Goal: Browse casually: Explore the website without a specific task or goal

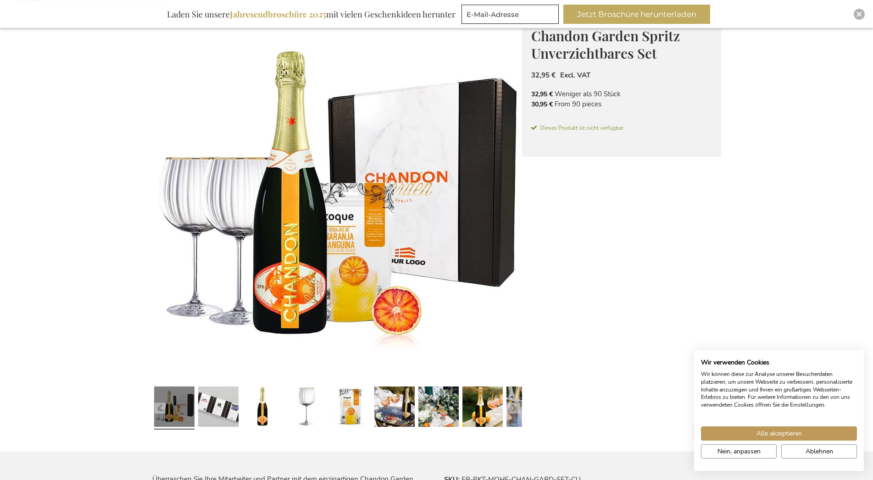
scroll to position [140, 0]
click at [218, 404] on link at bounding box center [218, 408] width 40 height 50
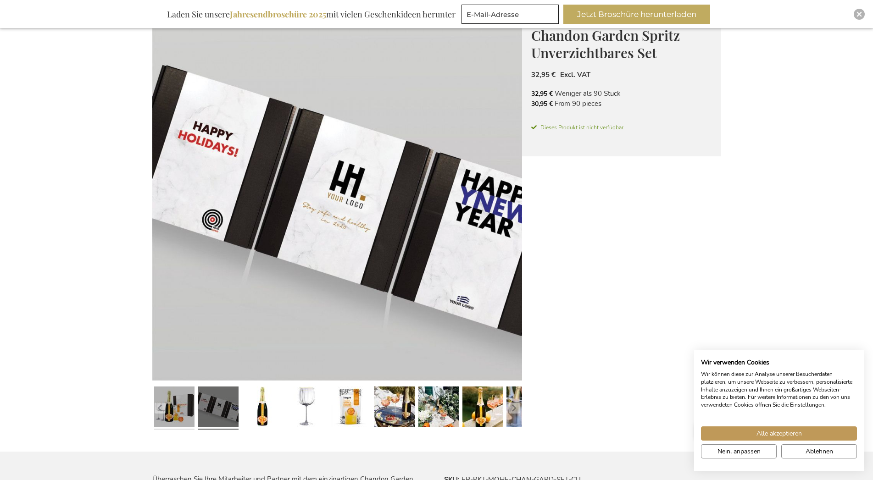
click at [172, 410] on link at bounding box center [174, 408] width 40 height 50
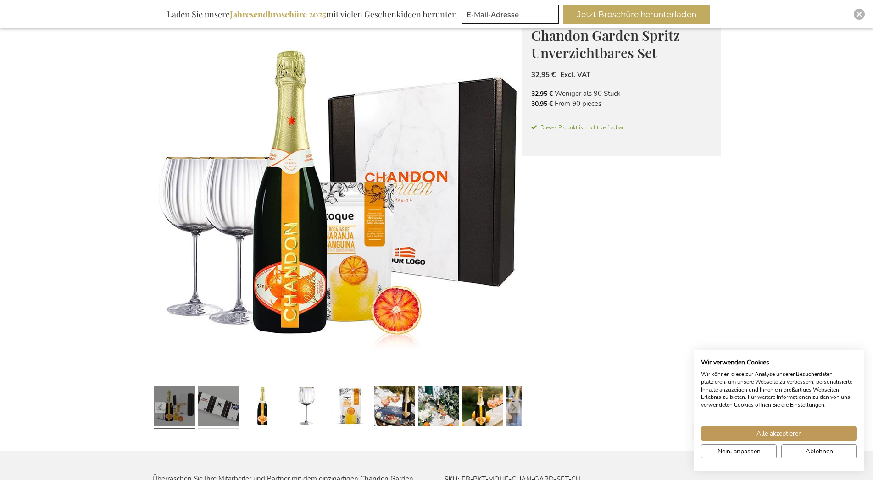
click at [222, 410] on link at bounding box center [218, 408] width 40 height 50
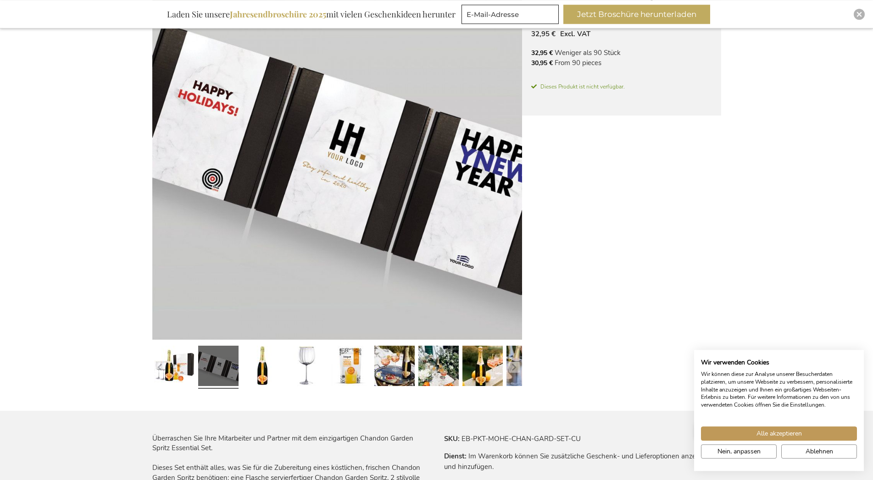
scroll to position [187, 0]
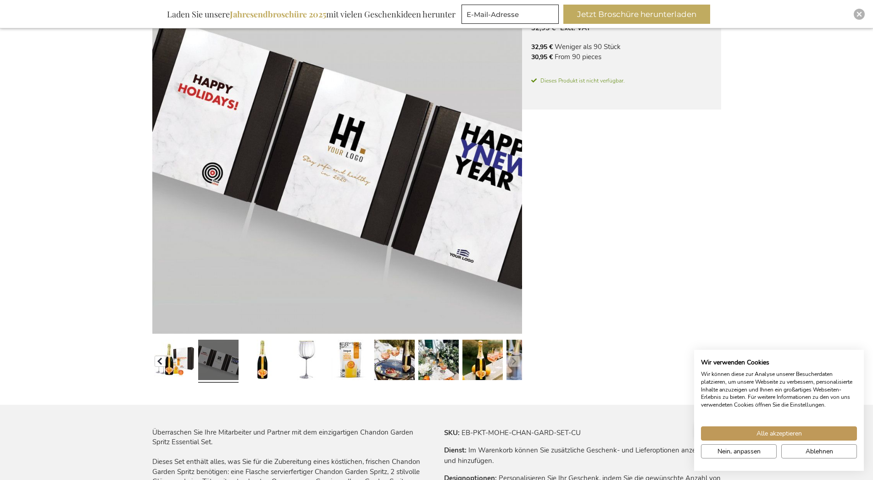
click at [161, 364] on button "button" at bounding box center [160, 361] width 11 height 11
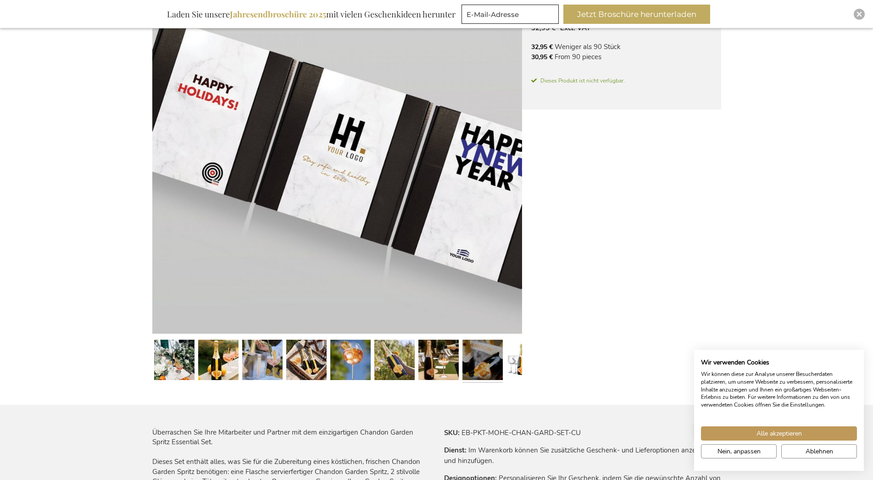
click at [497, 362] on link at bounding box center [482, 361] width 40 height 50
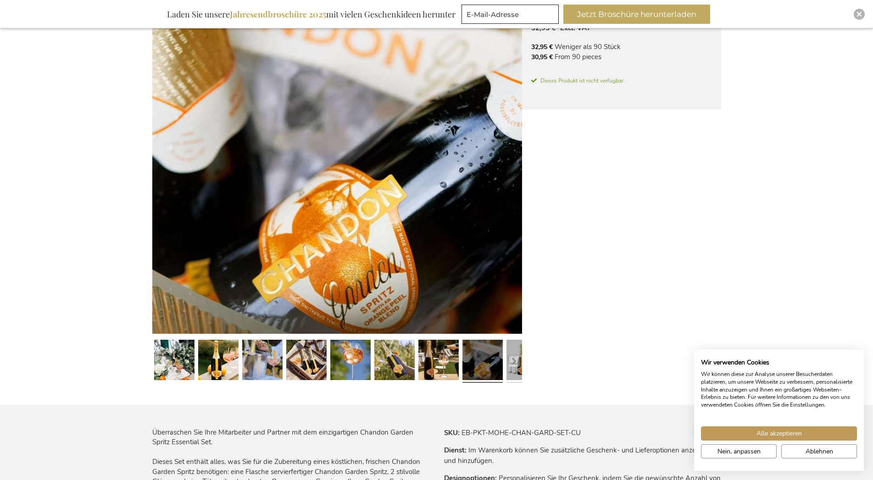
click at [520, 360] on link at bounding box center [526, 361] width 40 height 50
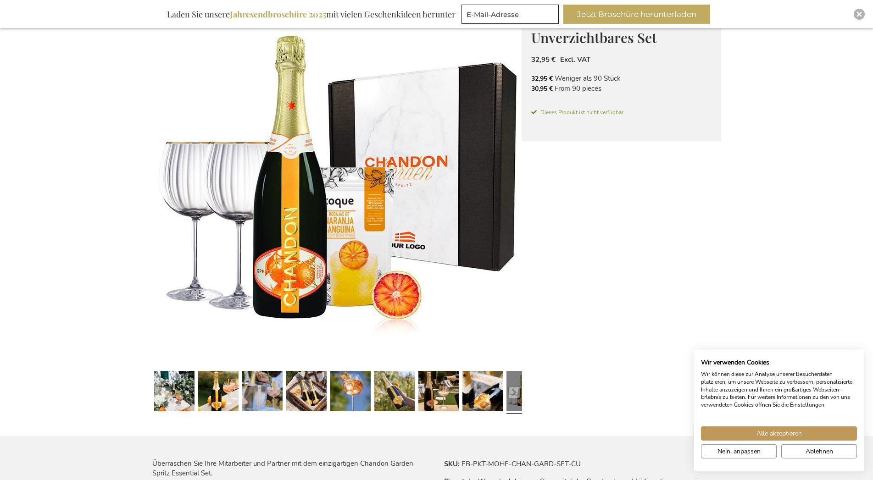
scroll to position [140, 0]
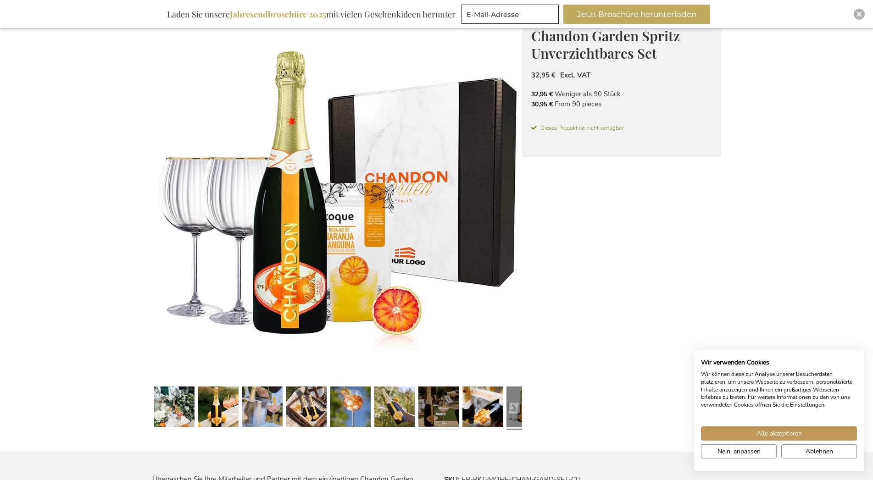
click at [442, 403] on link at bounding box center [438, 408] width 40 height 50
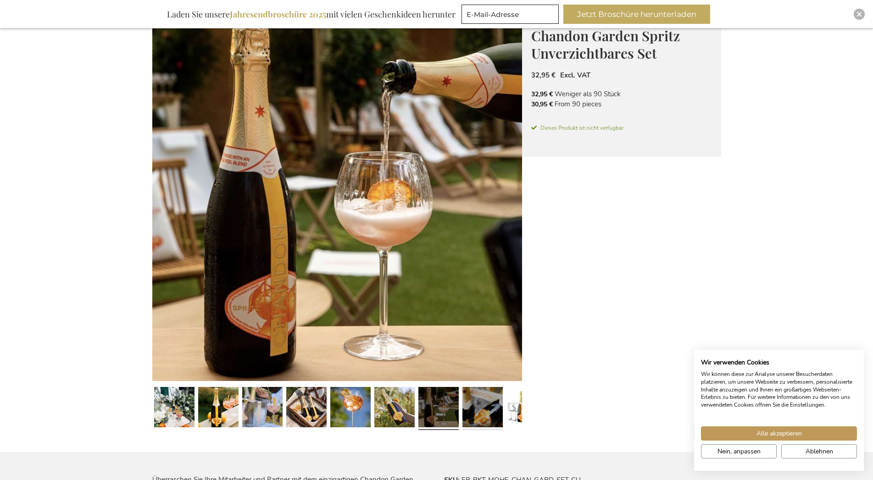
click at [478, 406] on link at bounding box center [482, 408] width 40 height 50
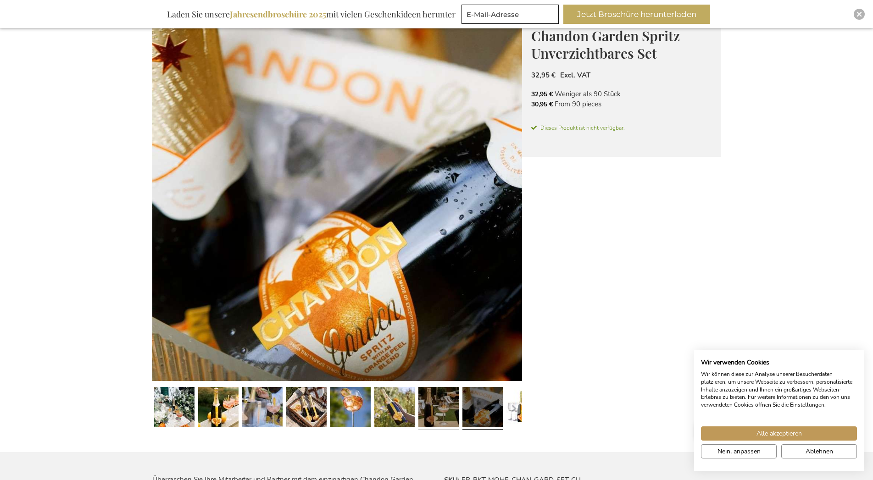
click at [449, 404] on link at bounding box center [438, 408] width 40 height 50
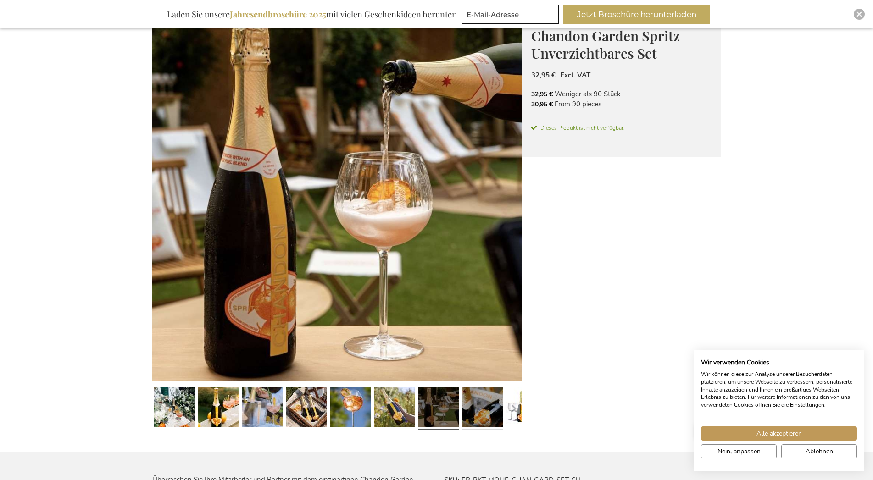
click at [483, 409] on link at bounding box center [482, 408] width 40 height 50
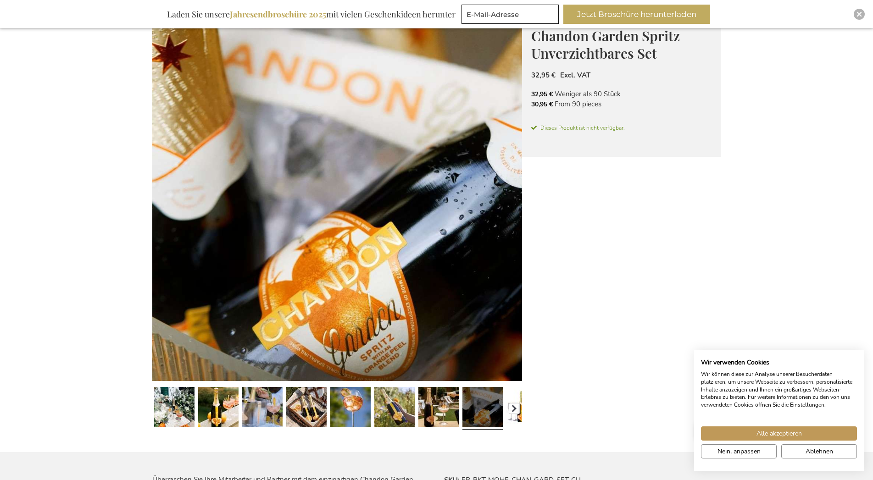
click at [512, 407] on button "button" at bounding box center [514, 408] width 11 height 11
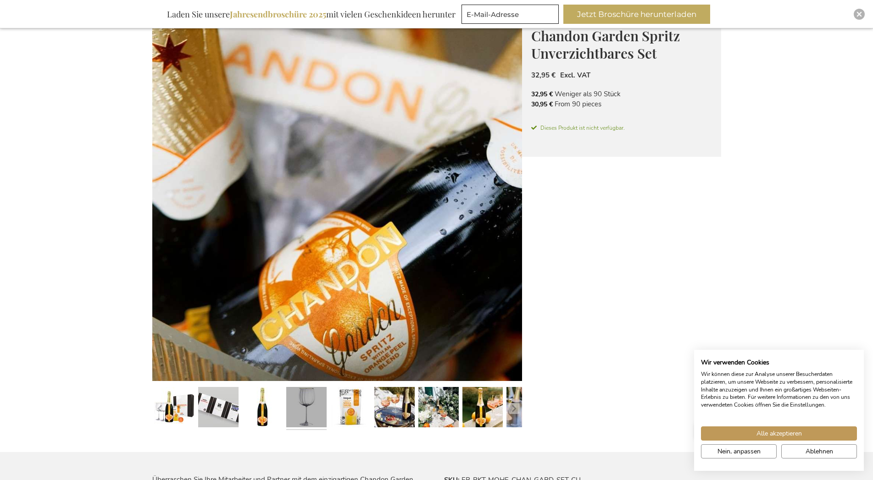
click at [317, 400] on link at bounding box center [306, 408] width 40 height 50
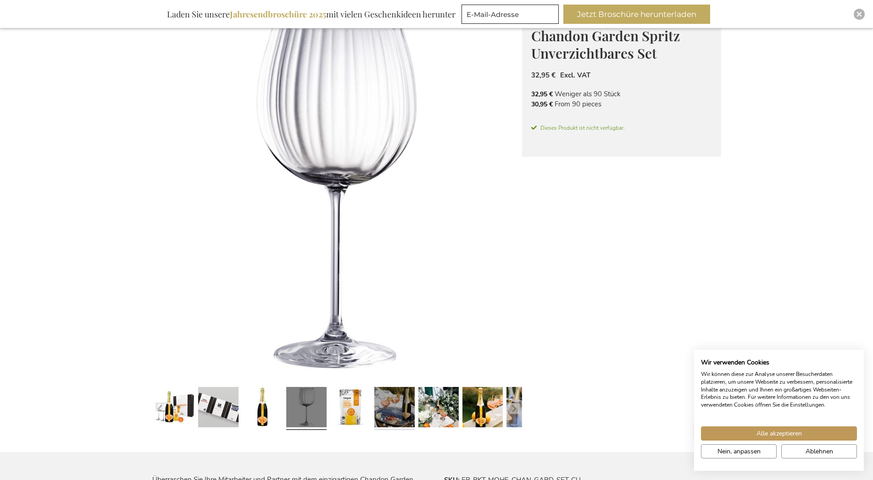
click at [388, 406] on link at bounding box center [394, 408] width 40 height 50
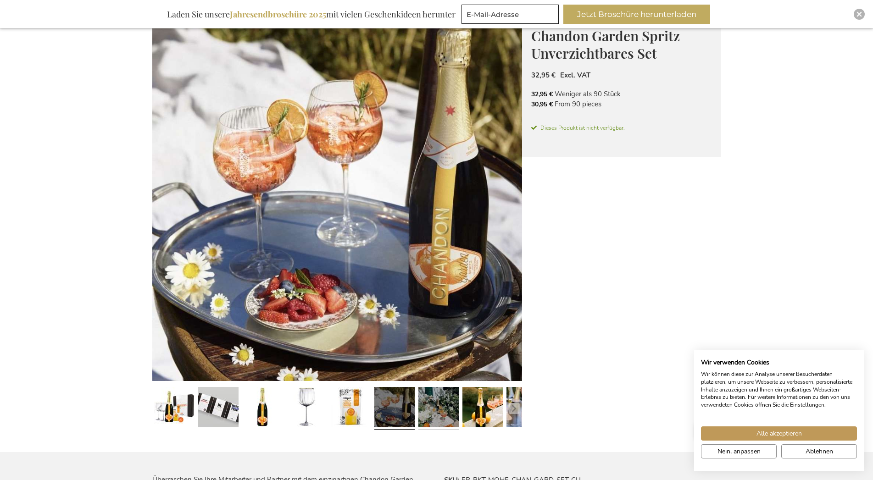
click at [443, 408] on link at bounding box center [438, 408] width 40 height 50
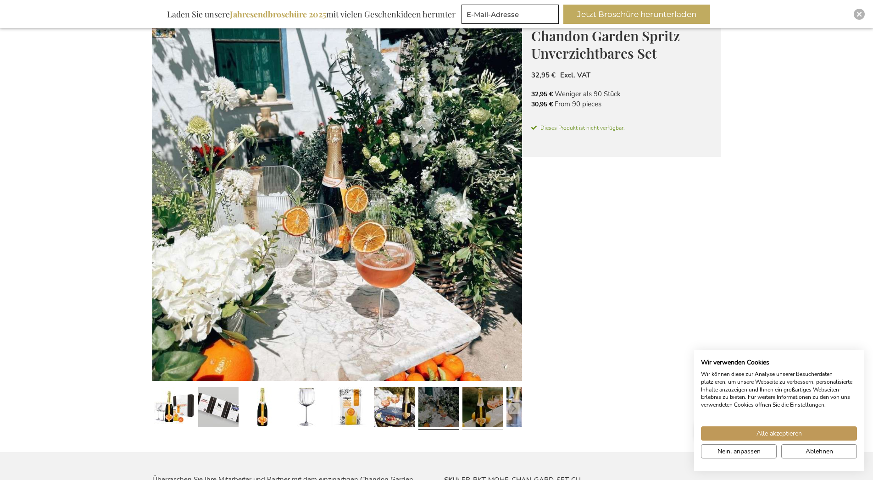
click at [486, 406] on link at bounding box center [482, 408] width 40 height 50
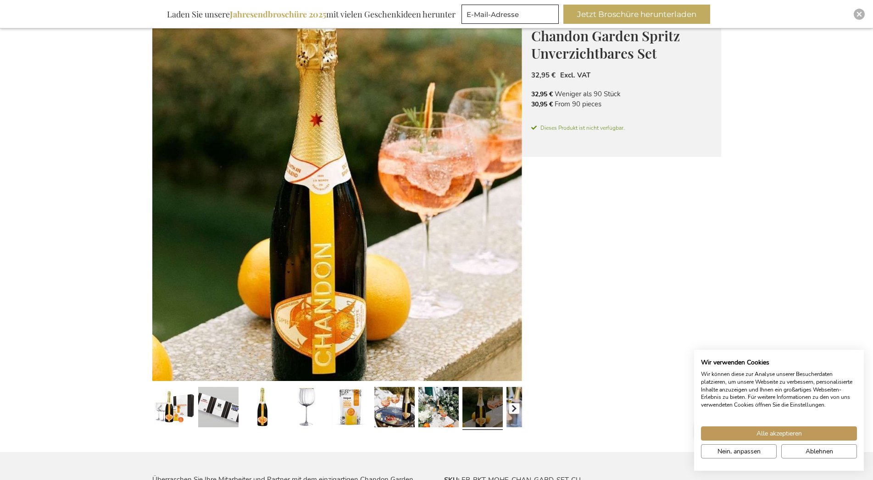
click at [513, 408] on button "button" at bounding box center [514, 408] width 11 height 11
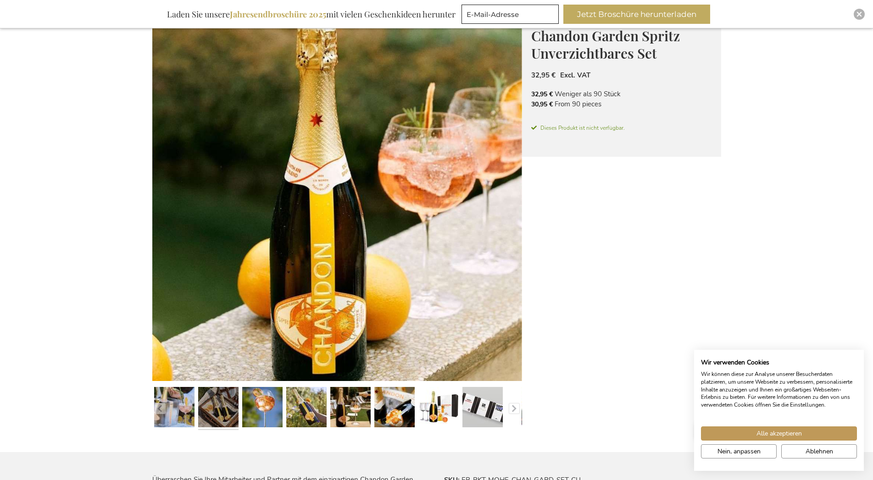
click at [234, 402] on link at bounding box center [218, 408] width 40 height 50
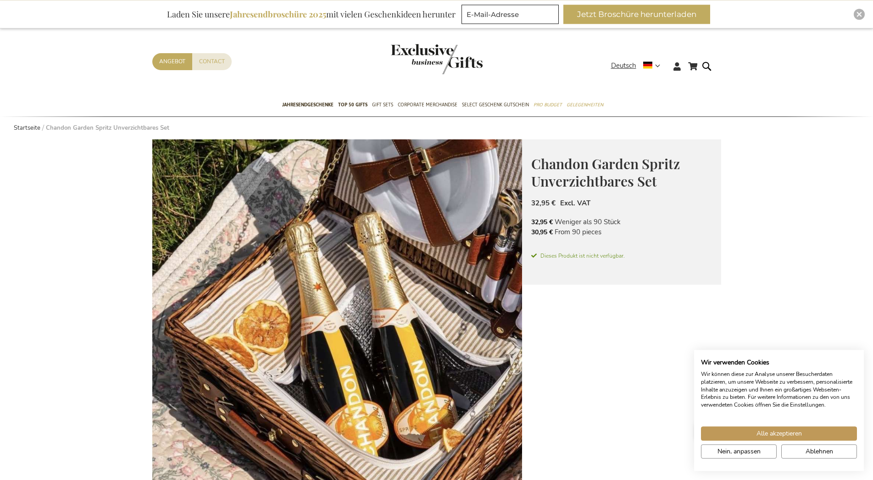
scroll to position [0, 0]
